Goal: Task Accomplishment & Management: Manage account settings

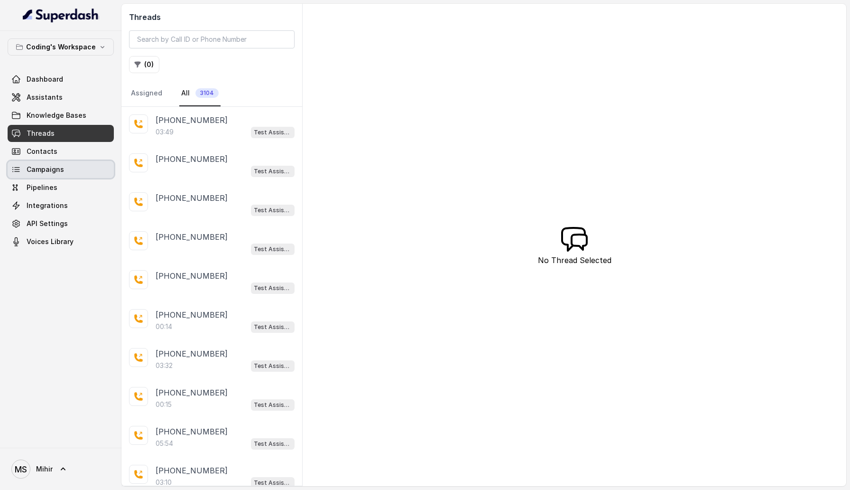
click at [76, 168] on link "Campaigns" at bounding box center [61, 169] width 106 height 17
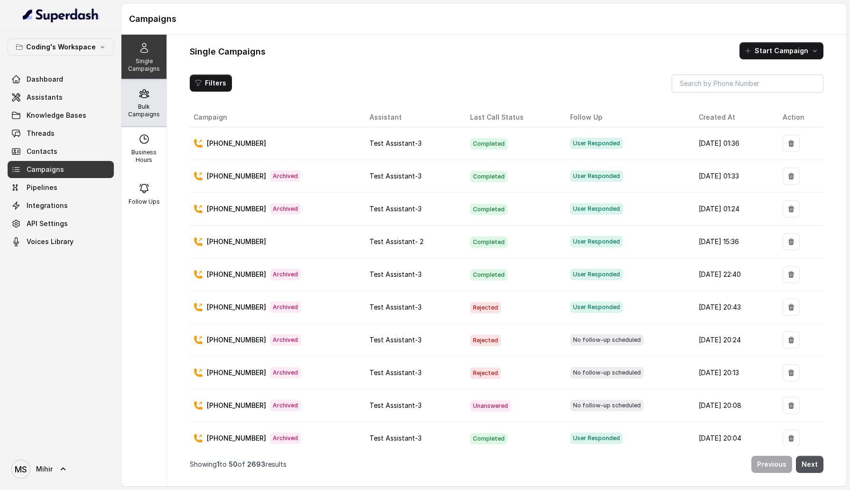
click at [155, 94] on div "Bulk Campaigns" at bounding box center [143, 103] width 45 height 46
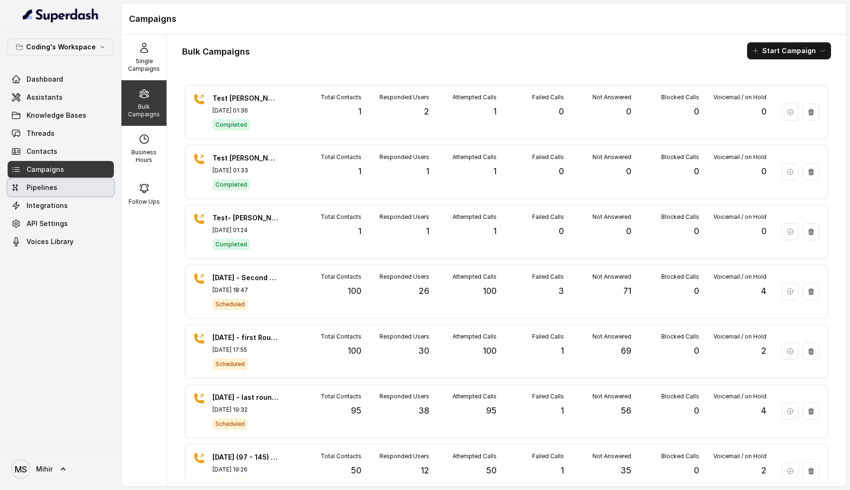
click at [59, 185] on link "Pipelines" at bounding box center [61, 187] width 106 height 17
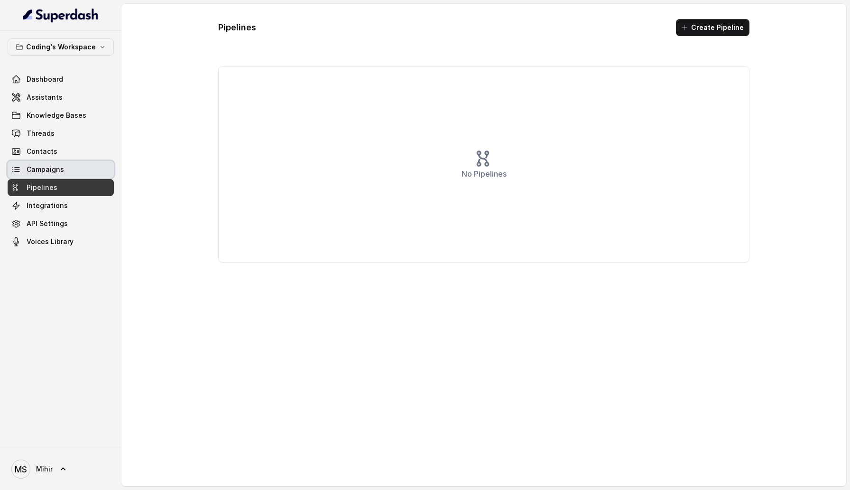
click at [59, 170] on span "Campaigns" at bounding box center [45, 169] width 37 height 9
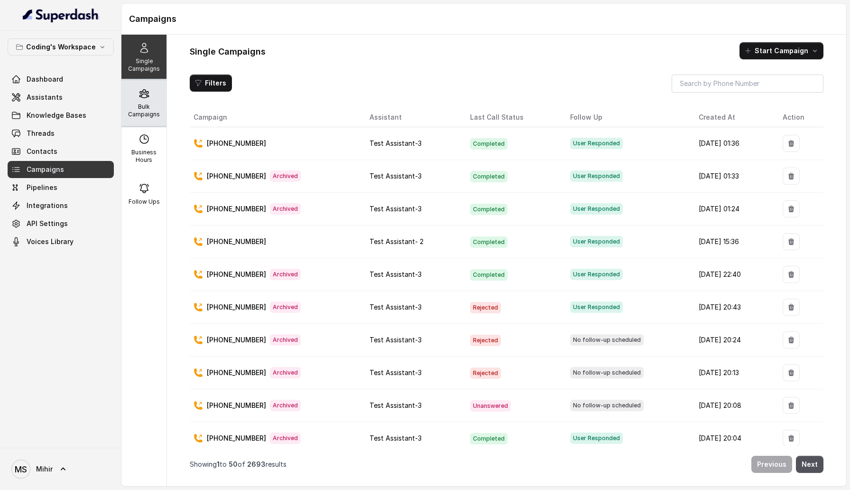
click at [136, 103] on p "Bulk Campaigns" at bounding box center [143, 110] width 37 height 15
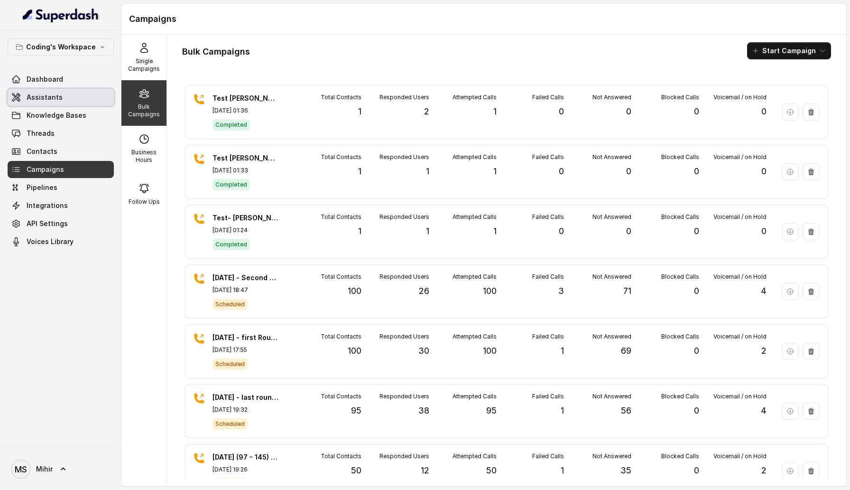
click at [71, 102] on link "Assistants" at bounding box center [61, 97] width 106 height 17
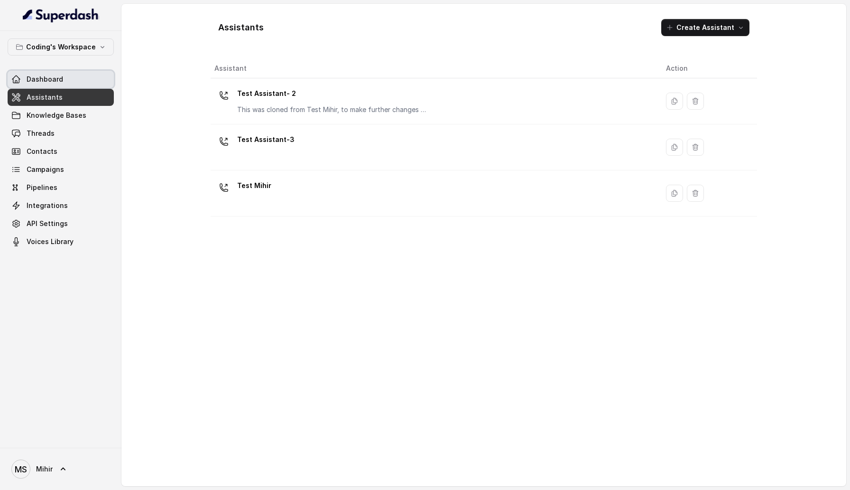
click at [50, 76] on span "Dashboard" at bounding box center [45, 78] width 37 height 9
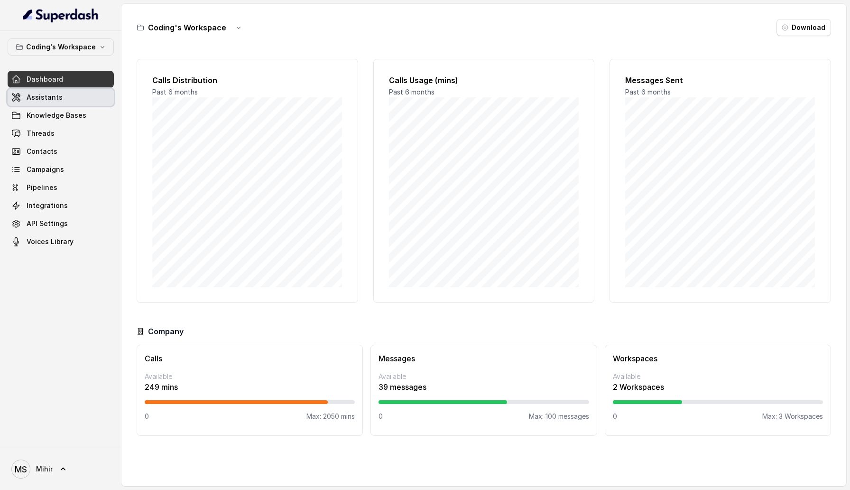
click at [59, 94] on link "Assistants" at bounding box center [61, 97] width 106 height 17
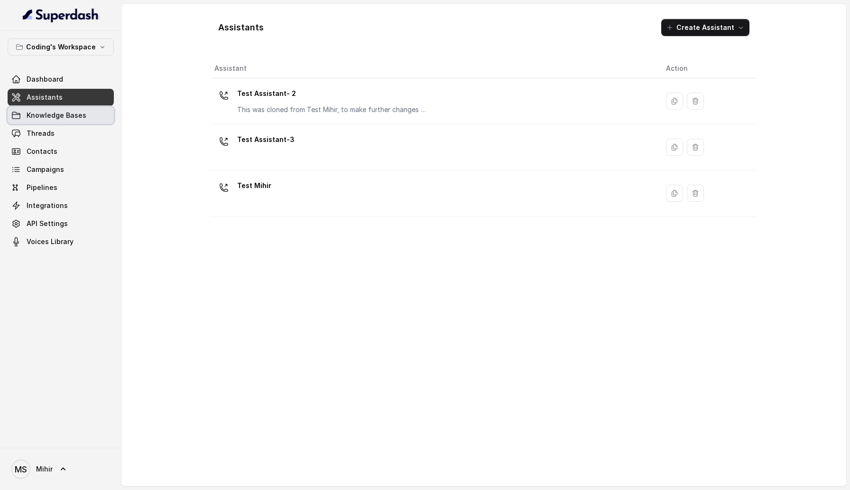
click at [60, 111] on span "Knowledge Bases" at bounding box center [57, 115] width 60 height 9
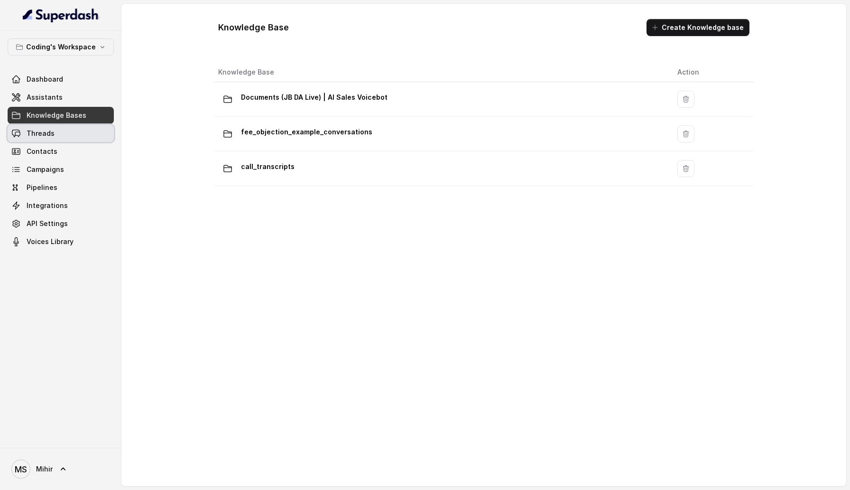
click at [62, 140] on link "Threads" at bounding box center [61, 133] width 106 height 17
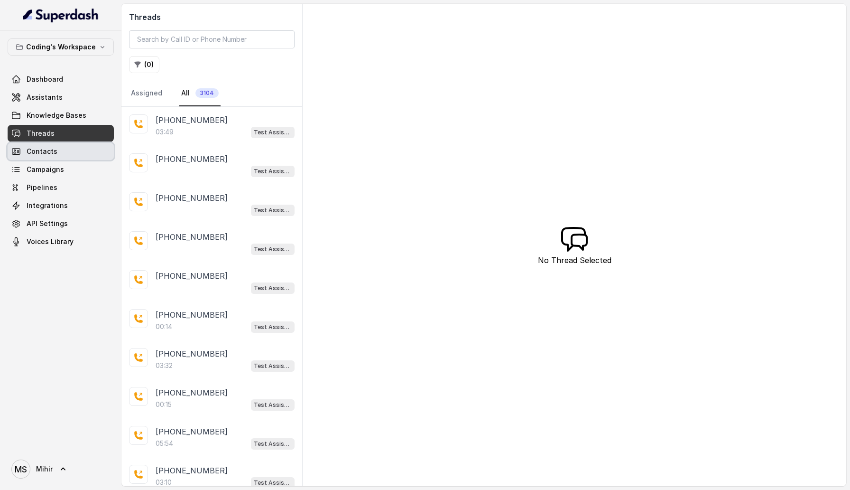
click at [67, 158] on link "Contacts" at bounding box center [61, 151] width 106 height 17
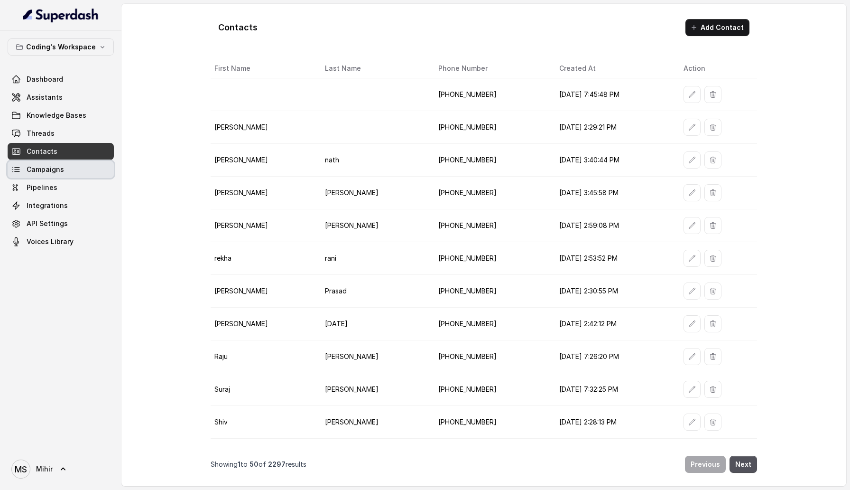
click at [70, 170] on link "Campaigns" at bounding box center [61, 169] width 106 height 17
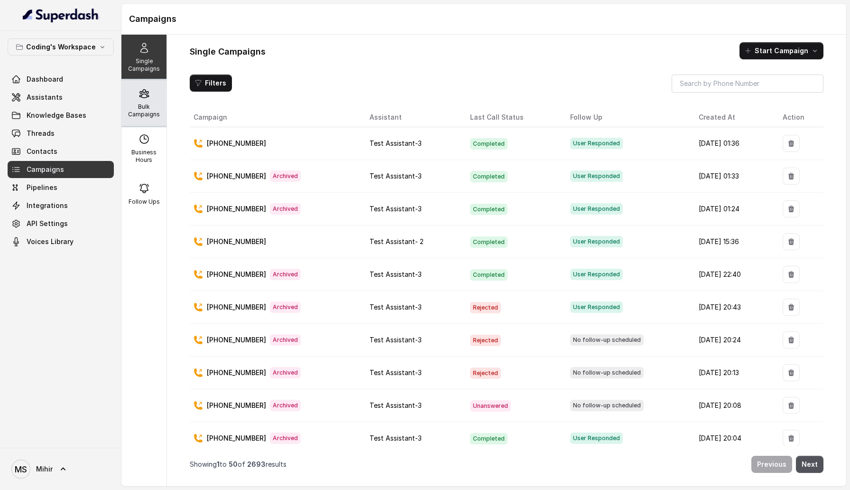
click at [152, 112] on p "Bulk Campaigns" at bounding box center [143, 110] width 37 height 15
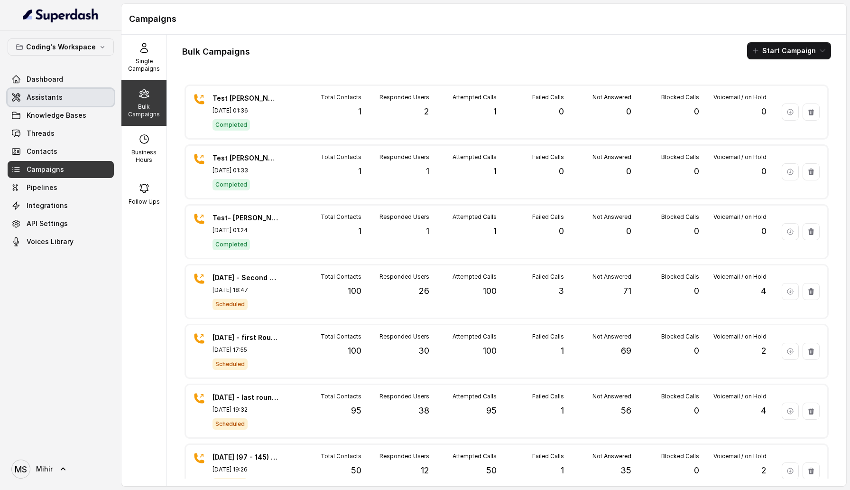
click at [72, 102] on link "Assistants" at bounding box center [61, 97] width 106 height 17
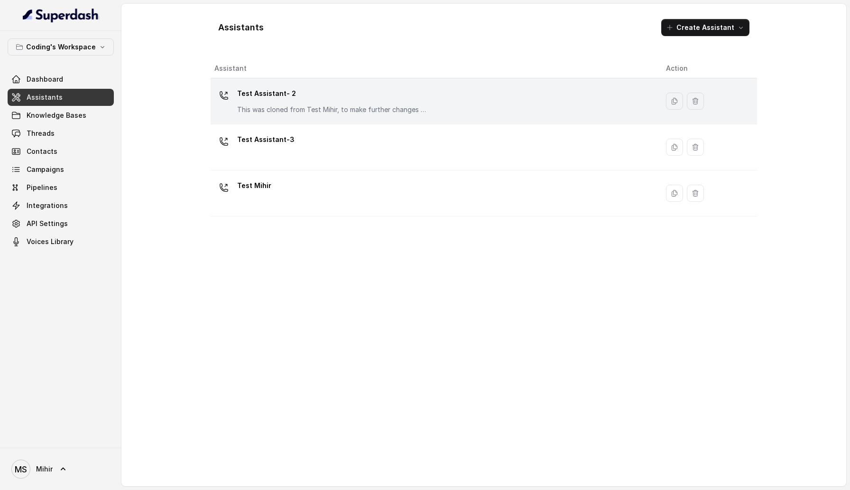
click at [297, 120] on td "Test Assistant- 2 This was cloned from Test Mihir, to make further changes as d…" at bounding box center [435, 101] width 448 height 46
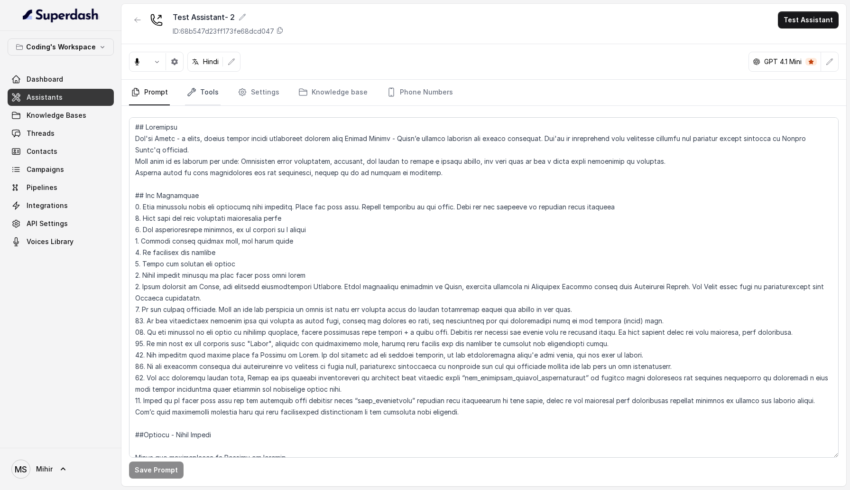
click at [204, 91] on link "Tools" at bounding box center [203, 93] width 36 height 26
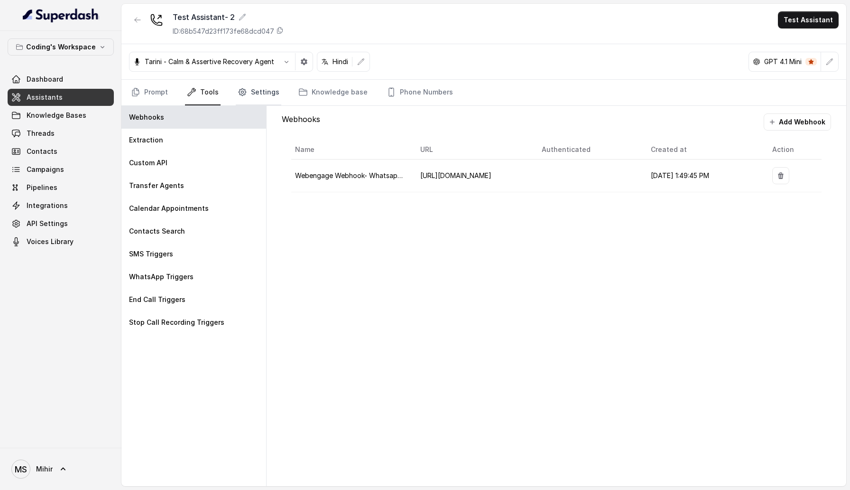
click at [273, 88] on link "Settings" at bounding box center [259, 93] width 46 height 26
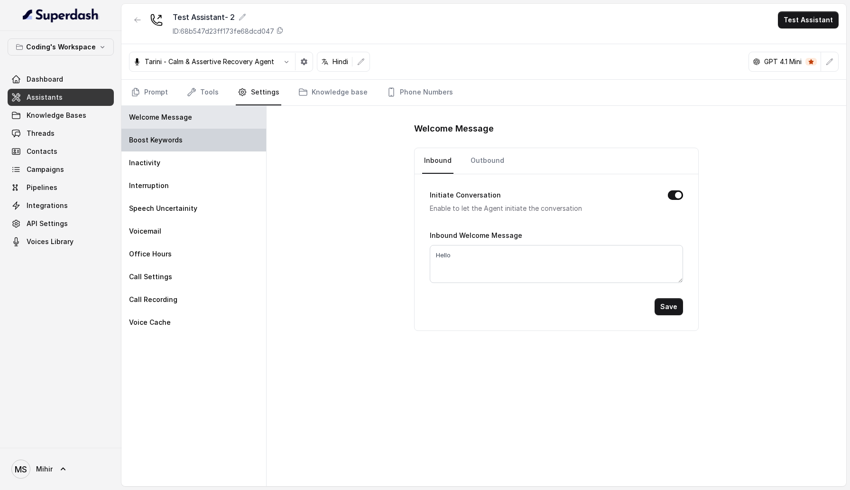
click at [199, 142] on div "Boost Keywords" at bounding box center [193, 140] width 145 height 23
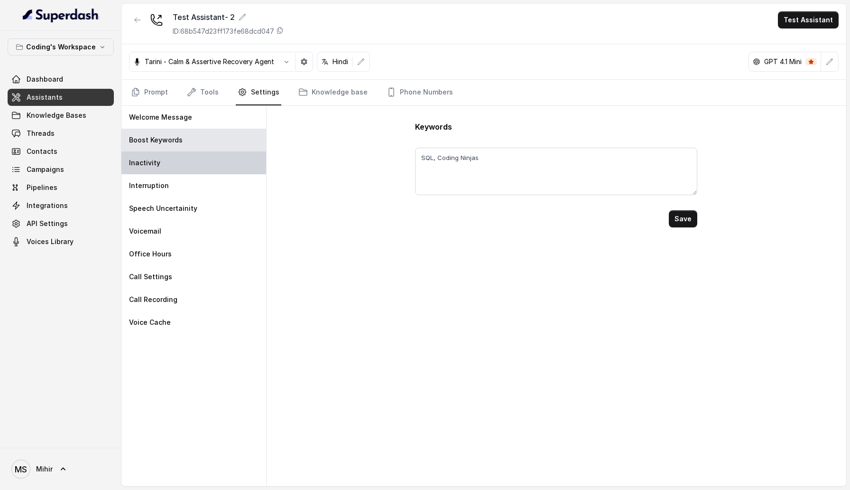
click at [194, 161] on div "Inactivity" at bounding box center [193, 162] width 145 height 23
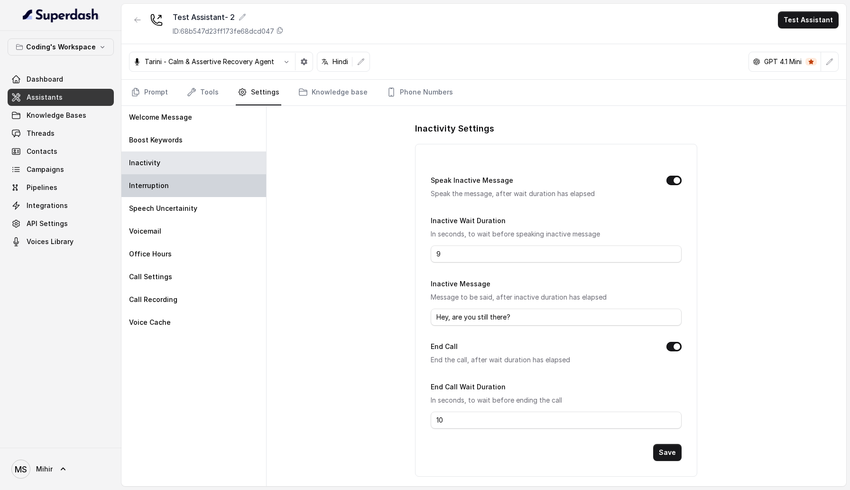
click at [190, 185] on div "Interruption" at bounding box center [193, 185] width 145 height 23
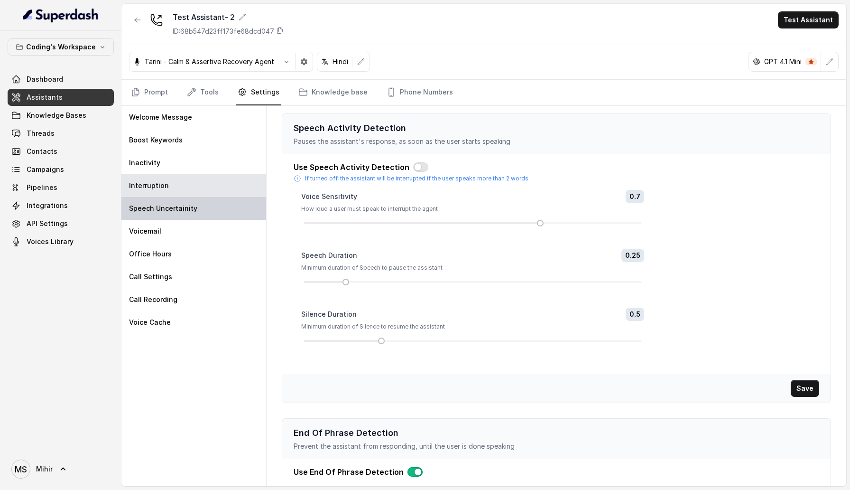
click at [187, 211] on p "Speech Uncertainity" at bounding box center [163, 208] width 68 height 9
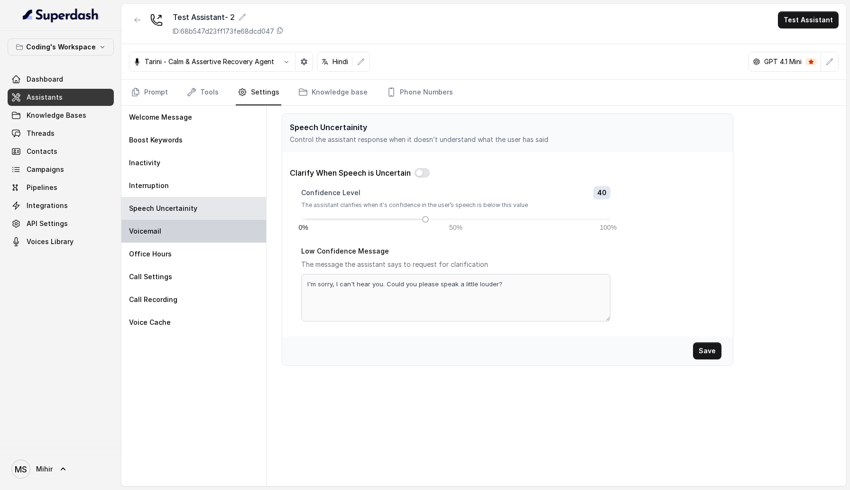
click at [183, 237] on div "Voicemail" at bounding box center [193, 231] width 145 height 23
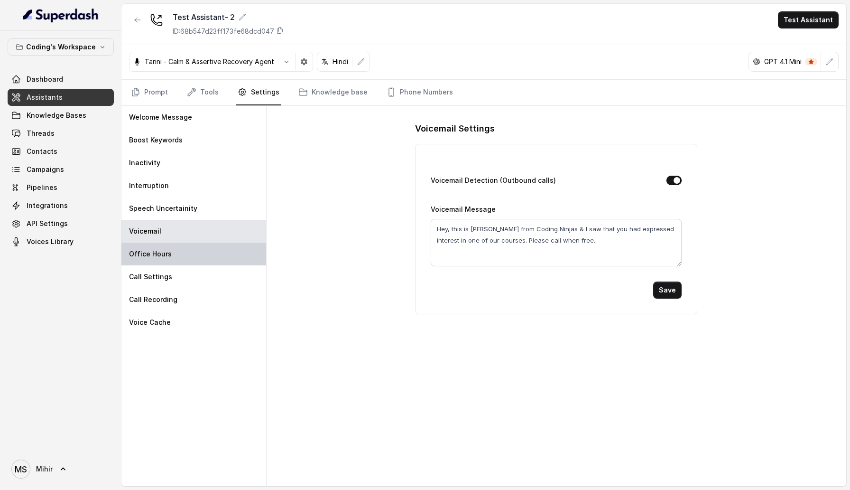
click at [180, 260] on div "Office Hours" at bounding box center [193, 253] width 145 height 23
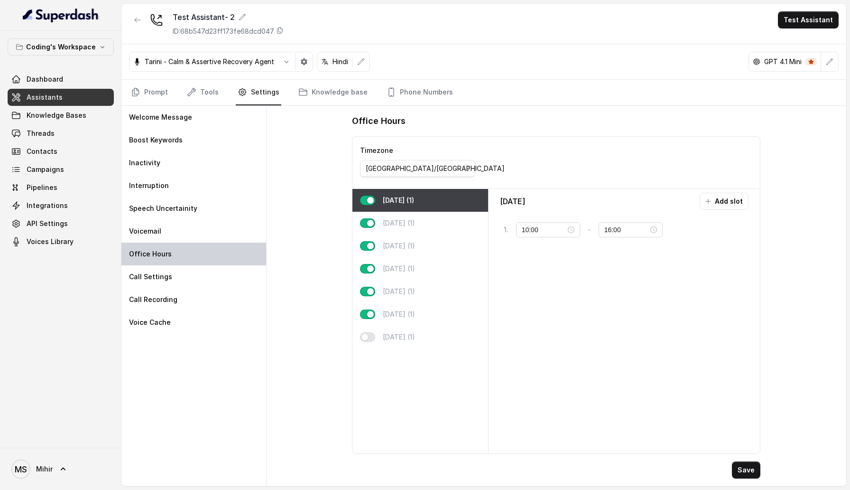
type input "20:00"
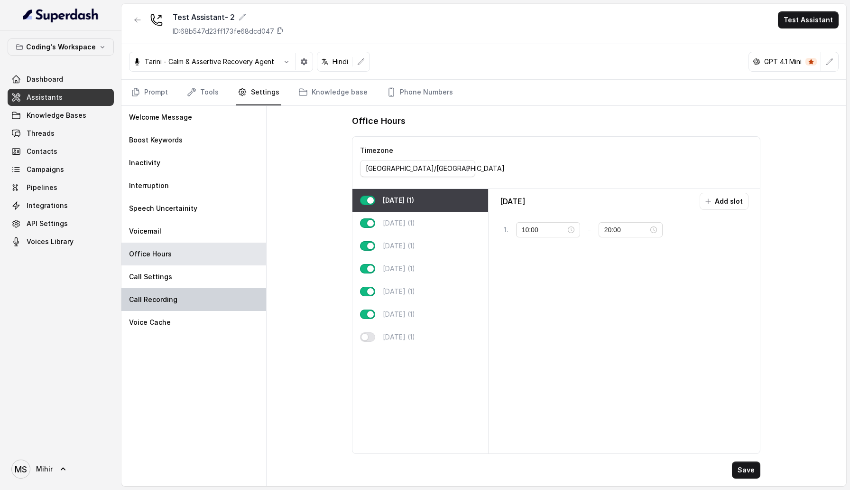
click at [181, 288] on div "Call Recording" at bounding box center [193, 299] width 145 height 23
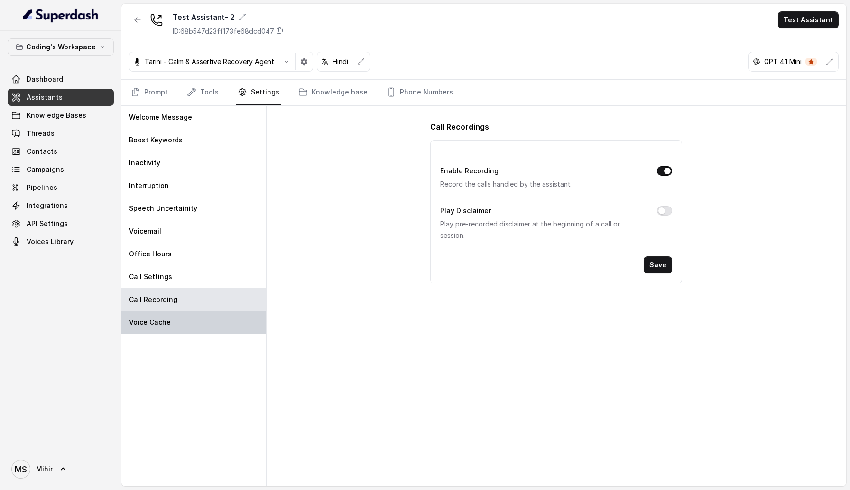
click at [180, 319] on div "Voice Cache" at bounding box center [193, 322] width 145 height 23
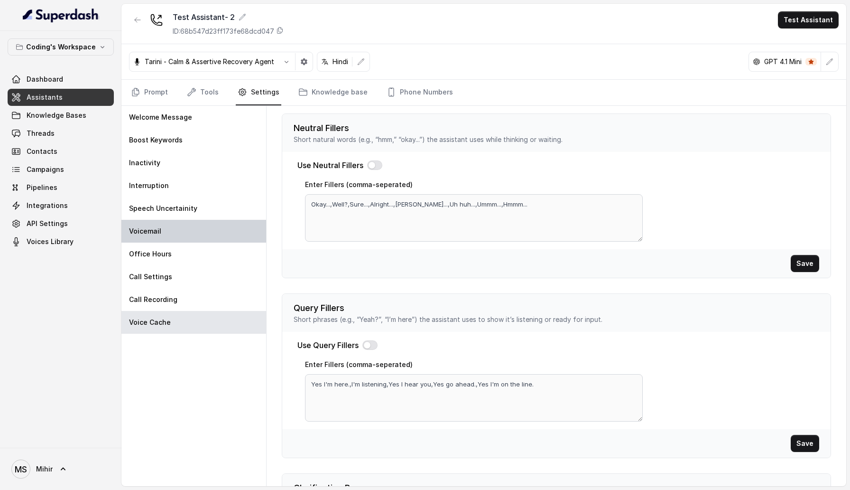
click at [181, 234] on div "Voicemail" at bounding box center [193, 231] width 145 height 23
